Goal: Information Seeking & Learning: Learn about a topic

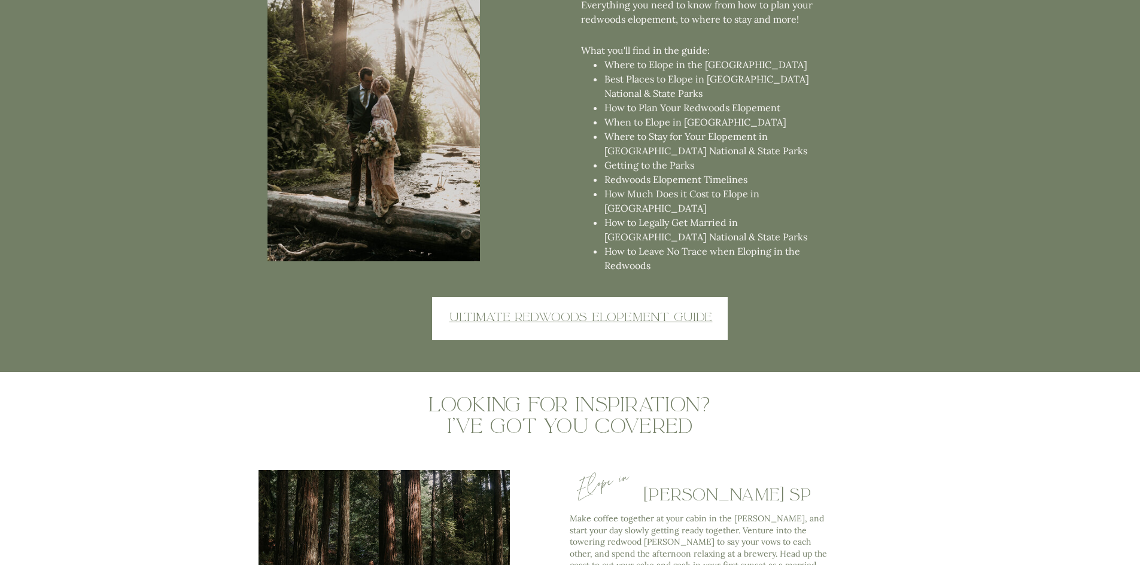
scroll to position [3052, 0]
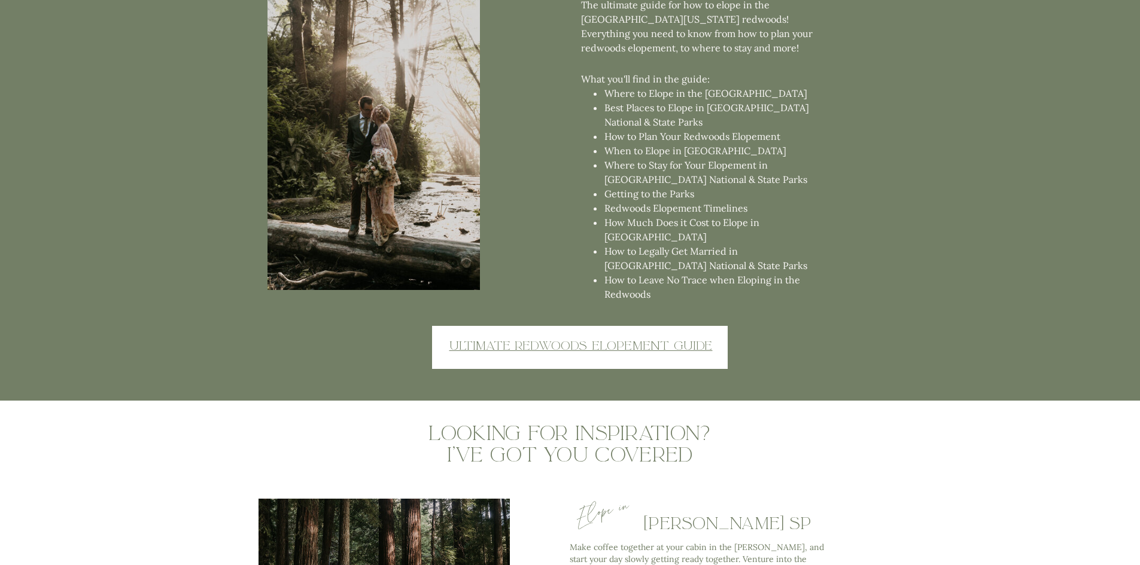
click at [564, 346] on u "Ultimate redwoods elopement guide" at bounding box center [580, 346] width 263 height 16
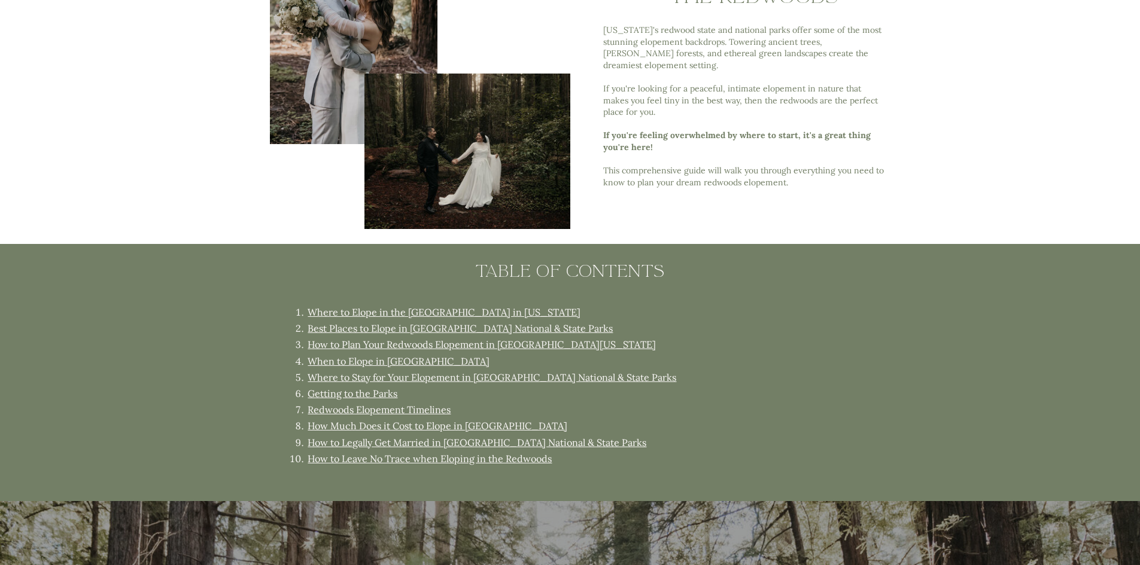
scroll to position [598, 0]
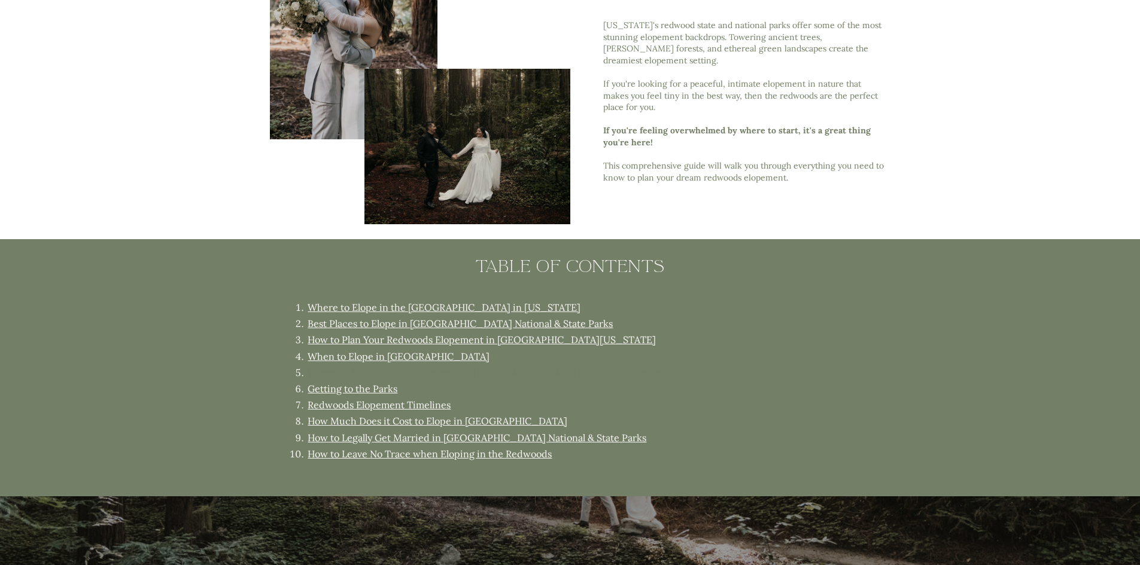
click at [533, 374] on link "Where to Stay for Your Elopement in [GEOGRAPHIC_DATA] National & State Parks" at bounding box center [492, 373] width 369 height 12
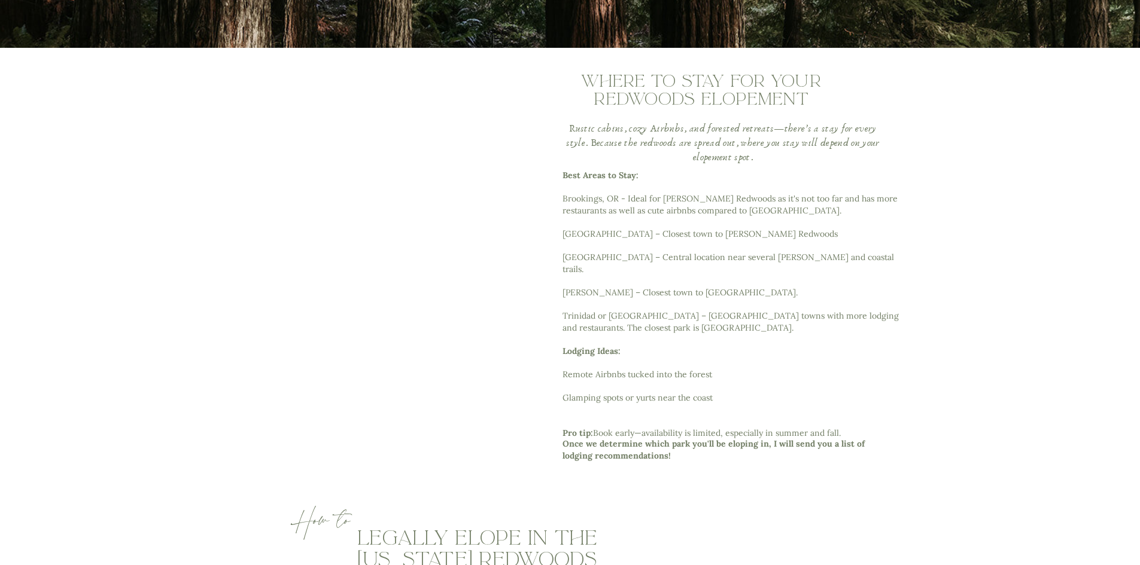
scroll to position [4527, 0]
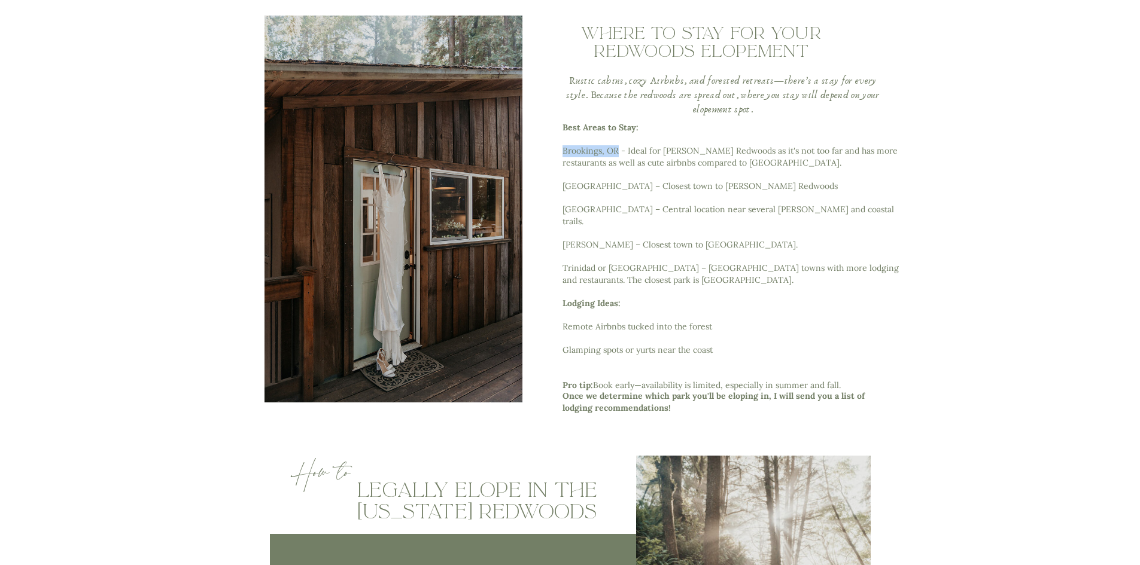
drag, startPoint x: 616, startPoint y: 150, endPoint x: 563, endPoint y: 154, distance: 53.4
click at [563, 154] on p "Best Areas to Stay: [GEOGRAPHIC_DATA], [GEOGRAPHIC_DATA] - Ideal for [PERSON_NA…" at bounding box center [733, 254] width 343 height 265
copy p "Brookings, [GEOGRAPHIC_DATA]"
